Goal: Navigation & Orientation: Find specific page/section

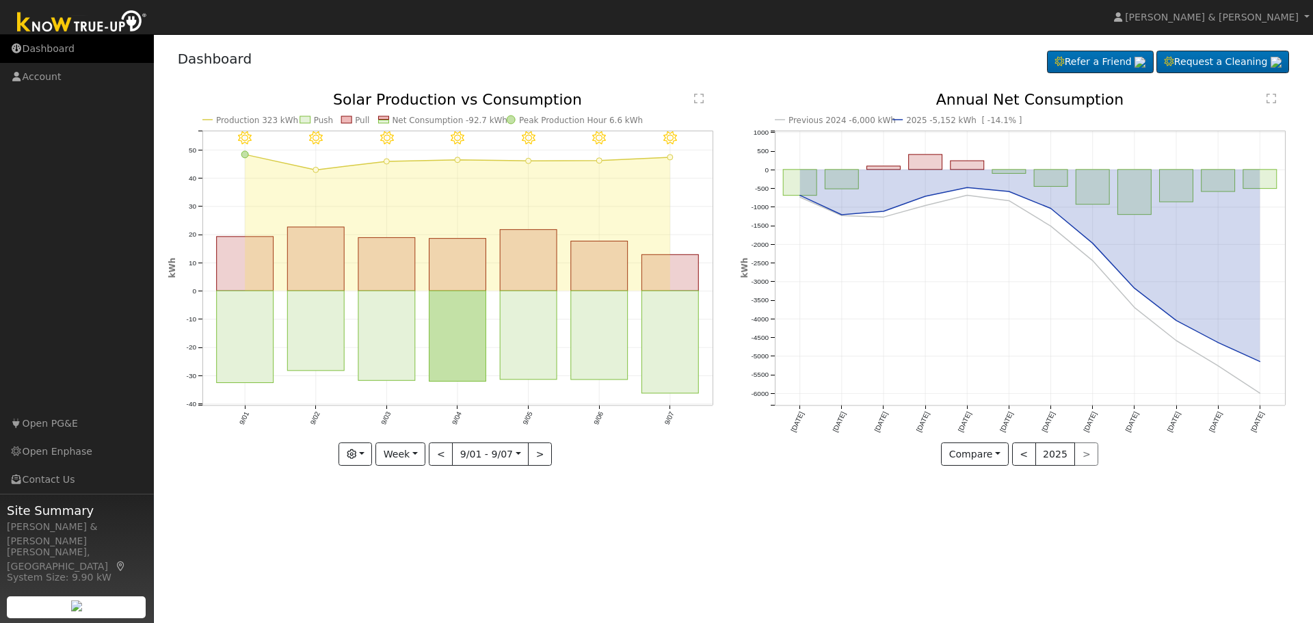
click at [38, 57] on link "Dashboard" at bounding box center [77, 49] width 154 height 28
click at [51, 34] on img at bounding box center [82, 23] width 144 height 31
